Goal: Task Accomplishment & Management: Manage account settings

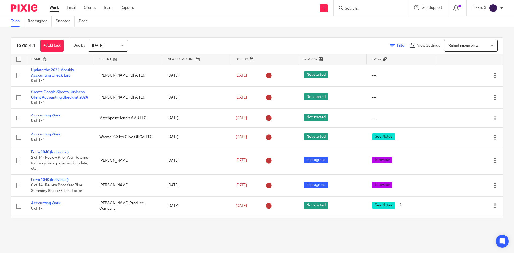
click at [397, 46] on span "Filter" at bounding box center [401, 46] width 9 height 4
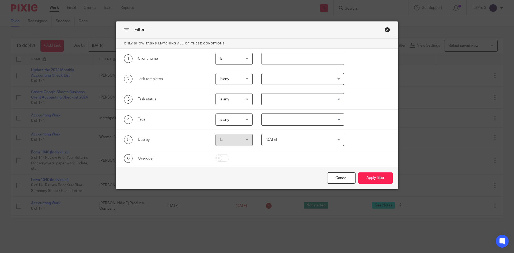
click at [232, 121] on span "is any" at bounding box center [233, 119] width 26 height 11
click at [227, 152] on span "is none" at bounding box center [223, 153] width 12 height 4
click at [281, 122] on input "Search for option" at bounding box center [301, 119] width 79 height 9
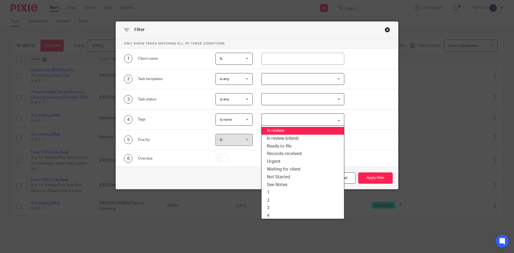
click at [282, 131] on li "In review" at bounding box center [303, 131] width 83 height 8
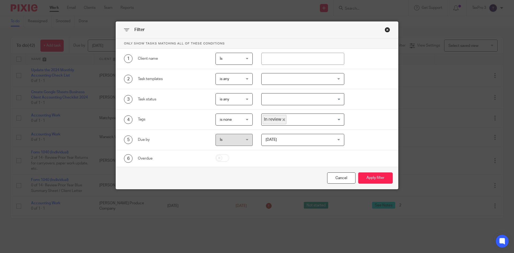
drag, startPoint x: 371, startPoint y: 180, endPoint x: 394, endPoint y: 175, distance: 23.7
click at [372, 180] on button "Apply filter" at bounding box center [376, 179] width 35 height 12
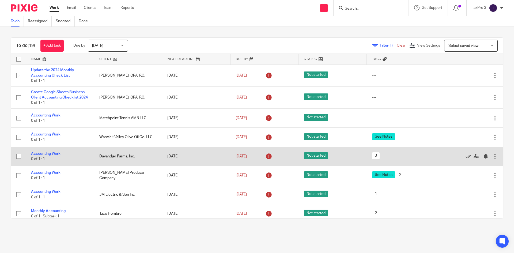
scroll to position [161, 0]
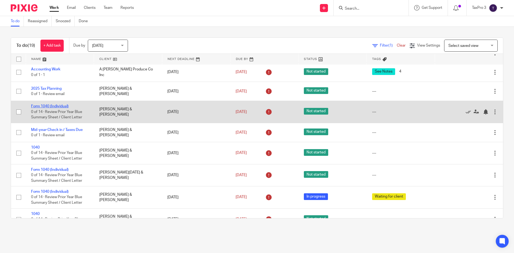
click at [58, 108] on link "Form 1040 (Individual)" at bounding box center [50, 107] width 38 height 4
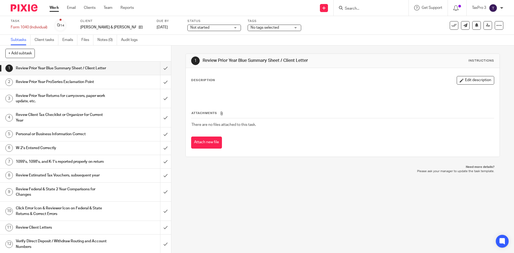
click at [196, 28] on span "Not started" at bounding box center [200, 28] width 19 height 4
click at [198, 48] on li "In progress" at bounding box center [202, 47] width 53 height 11
click at [266, 28] on span "No tags selected" at bounding box center [265, 28] width 28 height 4
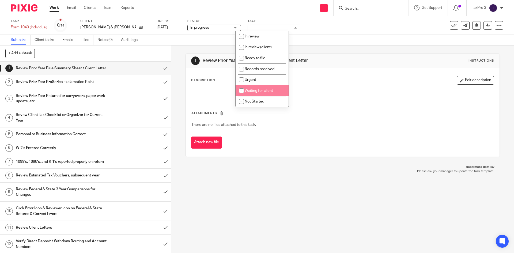
click at [255, 89] on span "Waiting for client" at bounding box center [259, 91] width 28 height 4
checkbox input "true"
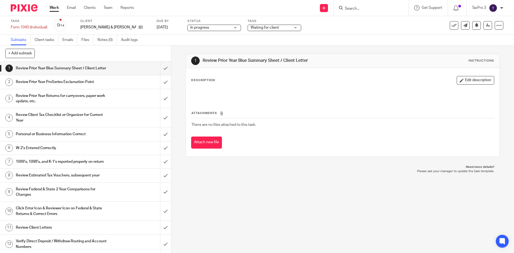
drag, startPoint x: 15, startPoint y: 9, endPoint x: 28, endPoint y: 13, distance: 13.4
click at [15, 8] on img at bounding box center [24, 7] width 27 height 7
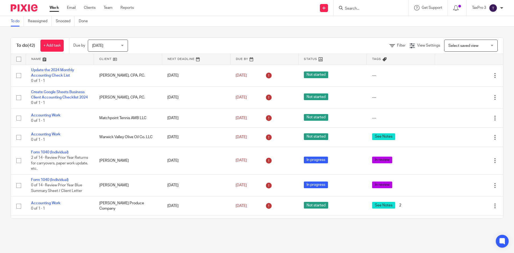
click at [385, 49] on div "Filter View Settings View Settings Manage saved views Select saved view Select …" at bounding box center [320, 46] width 366 height 12
click at [390, 43] on div "Filter" at bounding box center [400, 46] width 20 height 6
click at [390, 48] on div "Filter" at bounding box center [400, 46] width 20 height 6
click at [390, 46] on icon at bounding box center [392, 45] width 5 height 5
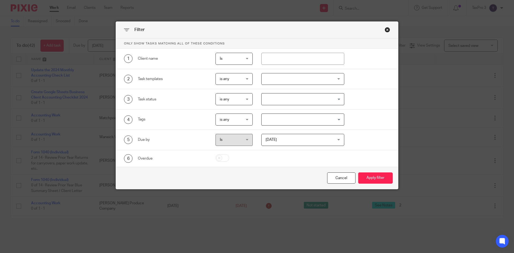
click at [231, 124] on span "is any" at bounding box center [233, 119] width 26 height 11
click at [227, 153] on span "is none" at bounding box center [223, 153] width 12 height 4
click at [283, 121] on input "Search for option" at bounding box center [301, 119] width 79 height 9
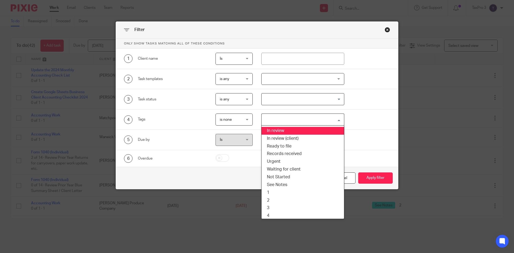
click at [284, 129] on li "In review" at bounding box center [303, 131] width 83 height 8
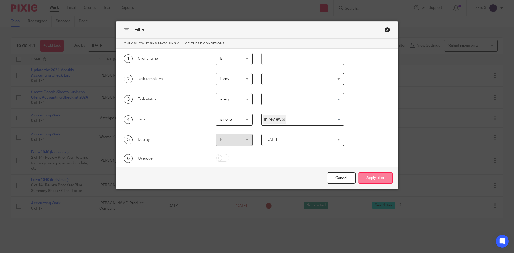
click at [380, 175] on button "Apply filter" at bounding box center [376, 179] width 35 height 12
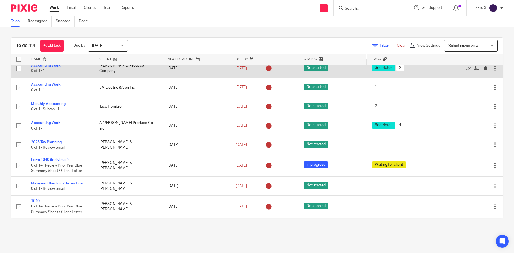
scroll to position [161, 0]
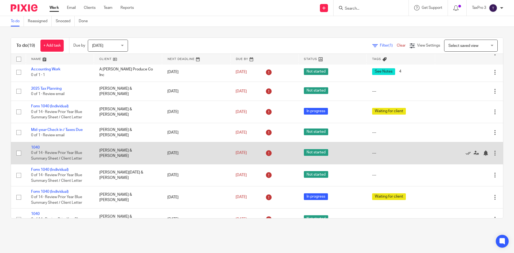
click at [18, 158] on input "checkbox" at bounding box center [19, 153] width 10 height 10
checkbox input "true"
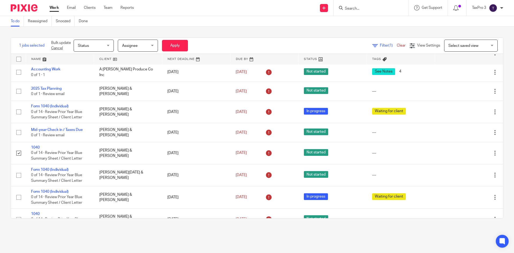
click at [102, 49] on span "Status" at bounding box center [92, 45] width 28 height 11
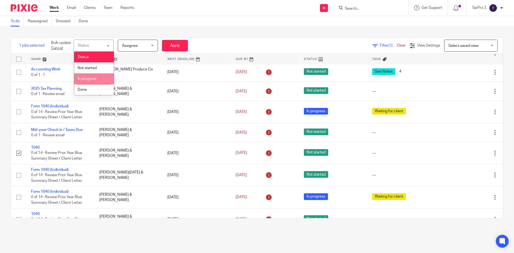
click at [95, 78] on span "In progress" at bounding box center [87, 79] width 19 height 4
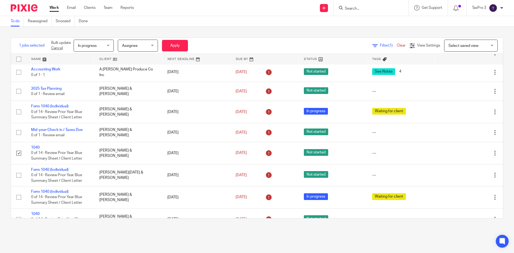
click at [144, 46] on span "Assignee" at bounding box center [136, 45] width 28 height 11
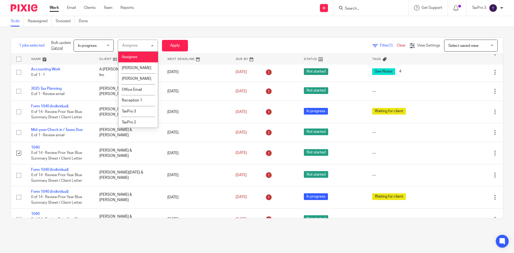
click at [144, 46] on div "Assignee Assignee" at bounding box center [138, 46] width 40 height 12
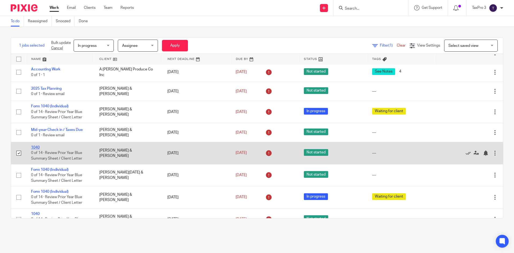
click at [36, 150] on link "1040" at bounding box center [35, 148] width 9 height 4
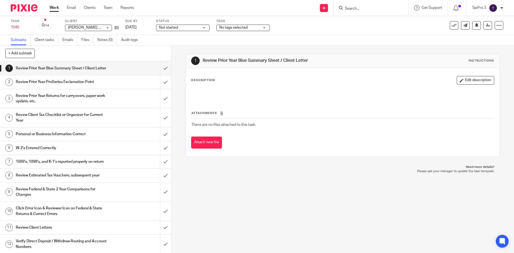
click at [186, 29] on span "Not started" at bounding box center [179, 28] width 40 height 6
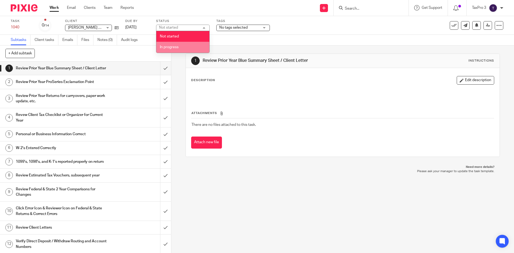
click at [181, 45] on li "In progress" at bounding box center [182, 47] width 53 height 11
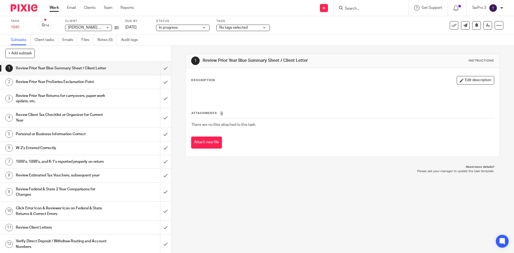
click at [237, 29] on span "No tags selected" at bounding box center [233, 28] width 28 height 4
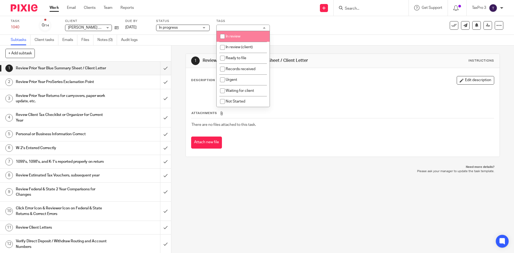
click at [237, 38] on li "In review" at bounding box center [243, 36] width 53 height 11
checkbox input "true"
click at [26, 9] on img at bounding box center [24, 7] width 27 height 7
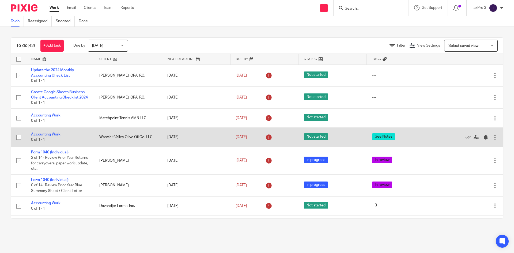
scroll to position [27, 0]
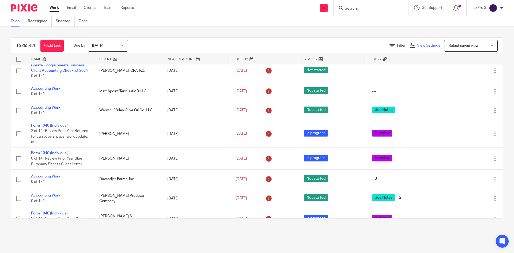
click at [418, 46] on span "View Settings" at bounding box center [428, 46] width 23 height 4
click at [407, 72] on span "Manage saved views" at bounding box center [396, 73] width 34 height 4
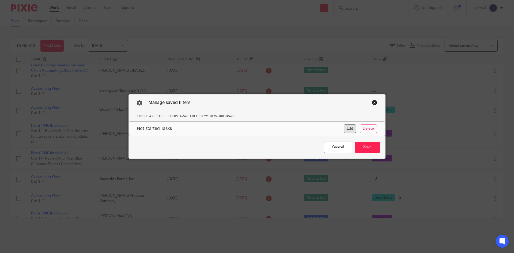
click at [348, 129] on button "Edit" at bounding box center [350, 129] width 12 height 9
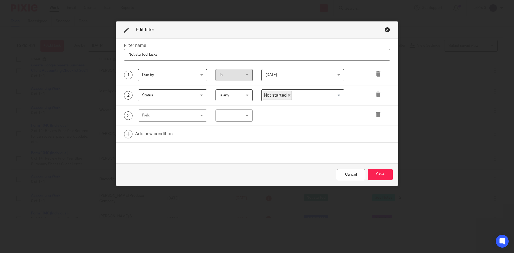
click at [387, 29] on div "Close this dialog window" at bounding box center [387, 29] width 5 height 5
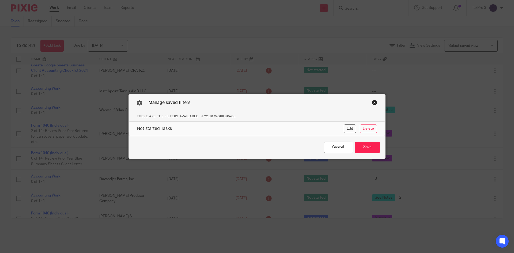
click at [373, 103] on div "Close this dialog window" at bounding box center [374, 102] width 5 height 5
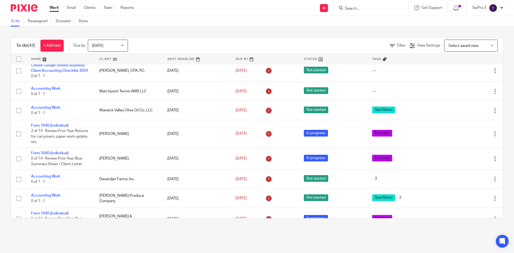
click at [472, 49] on span "Select saved view" at bounding box center [468, 45] width 39 height 11
click at [426, 45] on span "View Settings" at bounding box center [428, 46] width 23 height 4
click at [392, 73] on span "Manage saved views" at bounding box center [396, 73] width 34 height 4
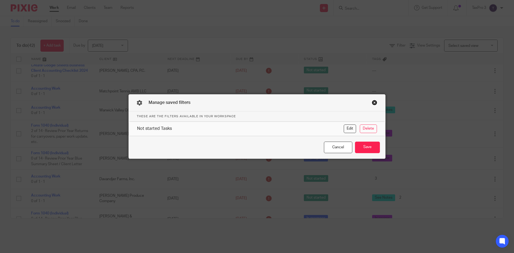
click at [372, 103] on div "Close this dialog window" at bounding box center [374, 102] width 5 height 5
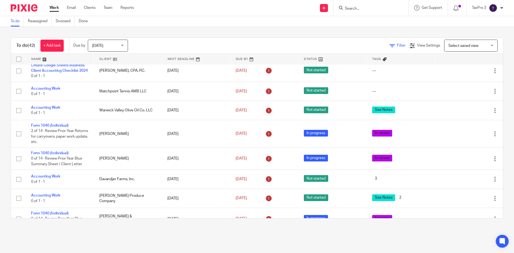
click at [397, 44] on span "Filter" at bounding box center [401, 46] width 9 height 4
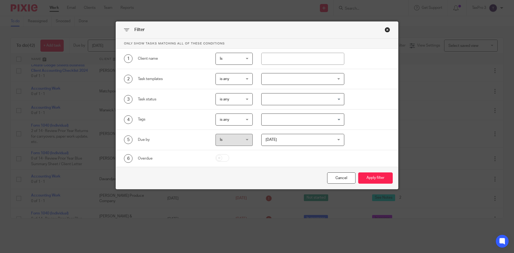
click at [276, 121] on input "Search for option" at bounding box center [301, 119] width 79 height 9
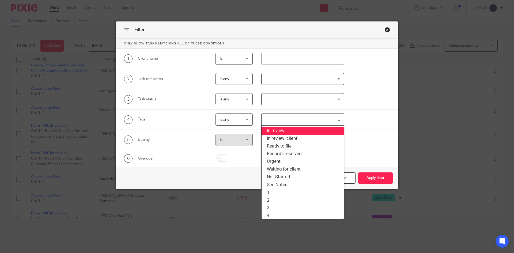
click at [287, 132] on li "In review" at bounding box center [303, 131] width 83 height 8
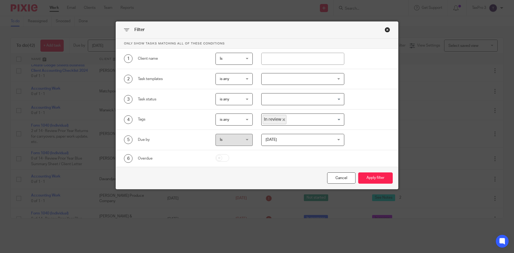
click at [228, 119] on span "is any" at bounding box center [233, 119] width 26 height 11
click at [226, 153] on span "is none" at bounding box center [223, 153] width 12 height 4
click at [370, 178] on button "Apply filter" at bounding box center [376, 179] width 35 height 12
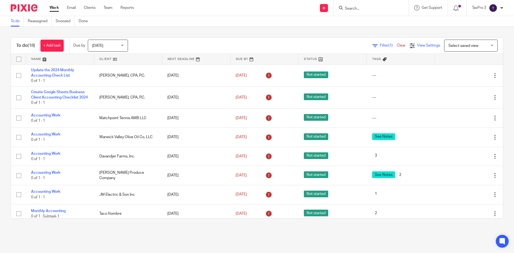
click at [424, 46] on span "View Settings" at bounding box center [428, 46] width 23 height 4
click at [402, 68] on link "Save" at bounding box center [400, 68] width 10 height 4
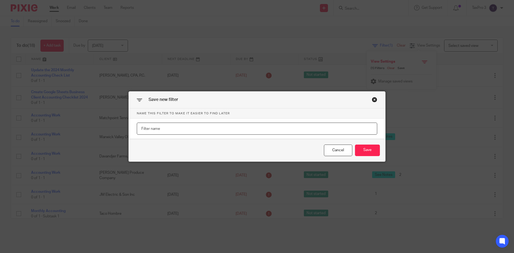
click at [170, 130] on input "text" at bounding box center [257, 129] width 241 height 12
type input "I"
type input "To do list"
click at [365, 149] on button "Save" at bounding box center [367, 151] width 25 height 12
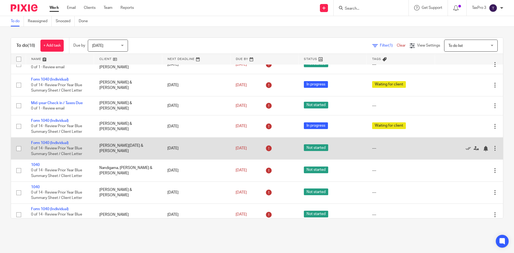
scroll to position [222, 0]
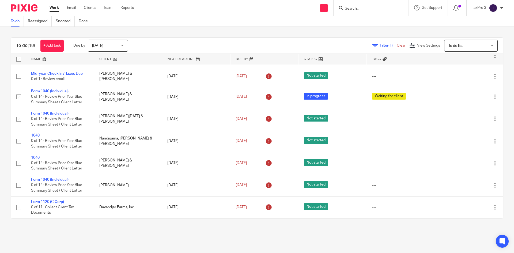
click at [240, 59] on link at bounding box center [265, 59] width 68 height 11
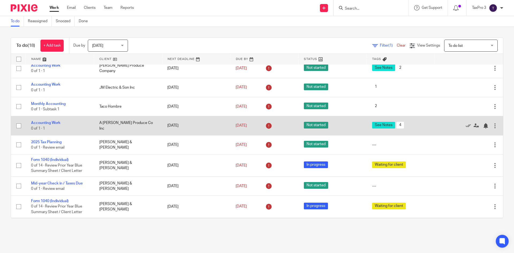
scroll to position [134, 0]
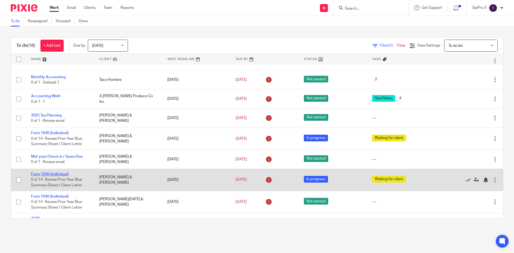
click at [58, 176] on link "Form 1040 (Individual)" at bounding box center [50, 175] width 38 height 4
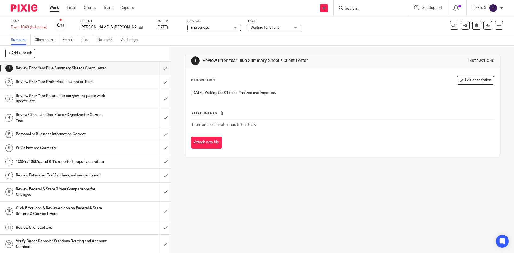
click at [264, 26] on span "Waiting for client" at bounding box center [265, 28] width 28 height 4
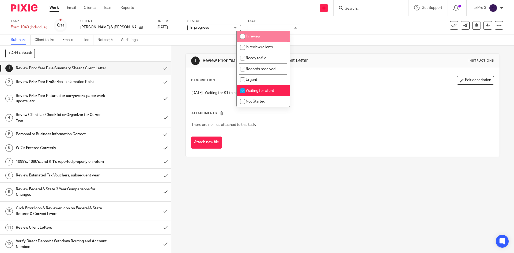
click at [262, 35] on li "In review" at bounding box center [263, 36] width 53 height 11
checkbox input "true"
click at [252, 92] on span "Waiting for client" at bounding box center [260, 91] width 28 height 4
checkbox input "false"
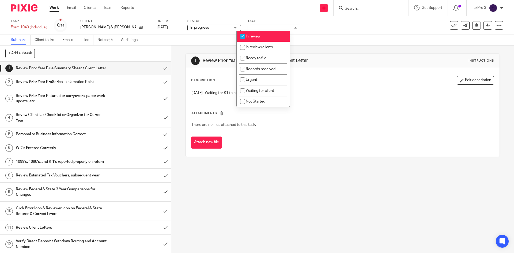
click at [27, 9] on img at bounding box center [24, 7] width 27 height 7
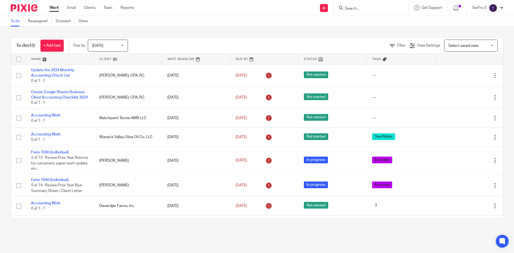
click at [461, 46] on span "Select saved view" at bounding box center [464, 46] width 30 height 4
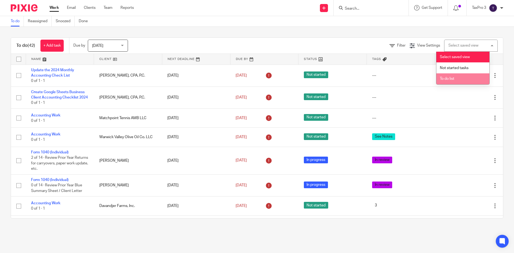
click at [451, 81] on li "To do list" at bounding box center [463, 78] width 53 height 11
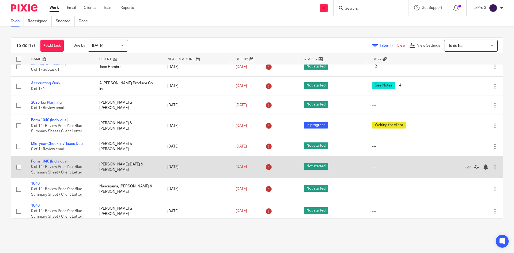
scroll to position [200, 0]
